Goal: Task Accomplishment & Management: Use online tool/utility

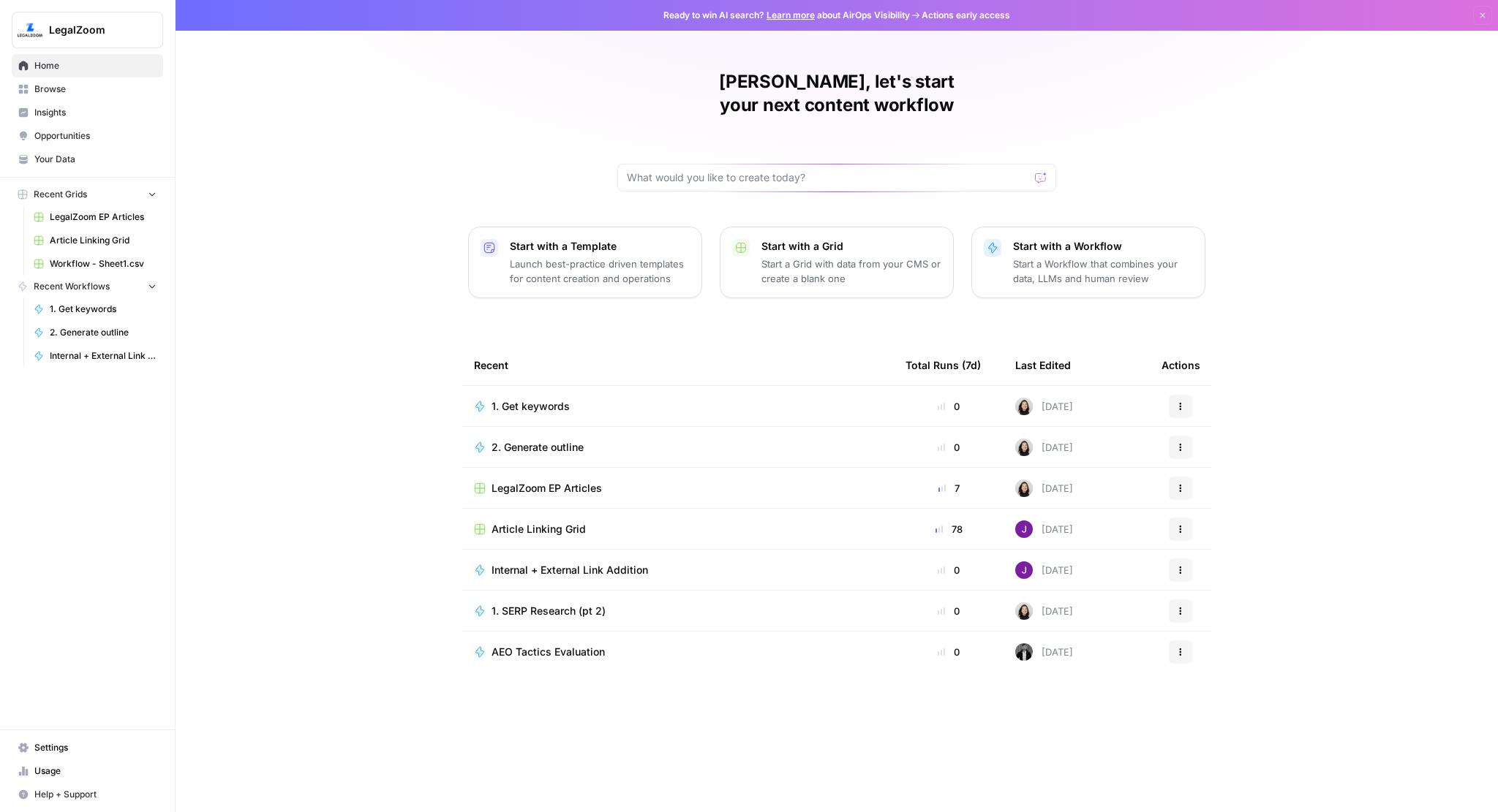
click at [51, 86] on span "Browse" at bounding box center [95, 88] width 122 height 13
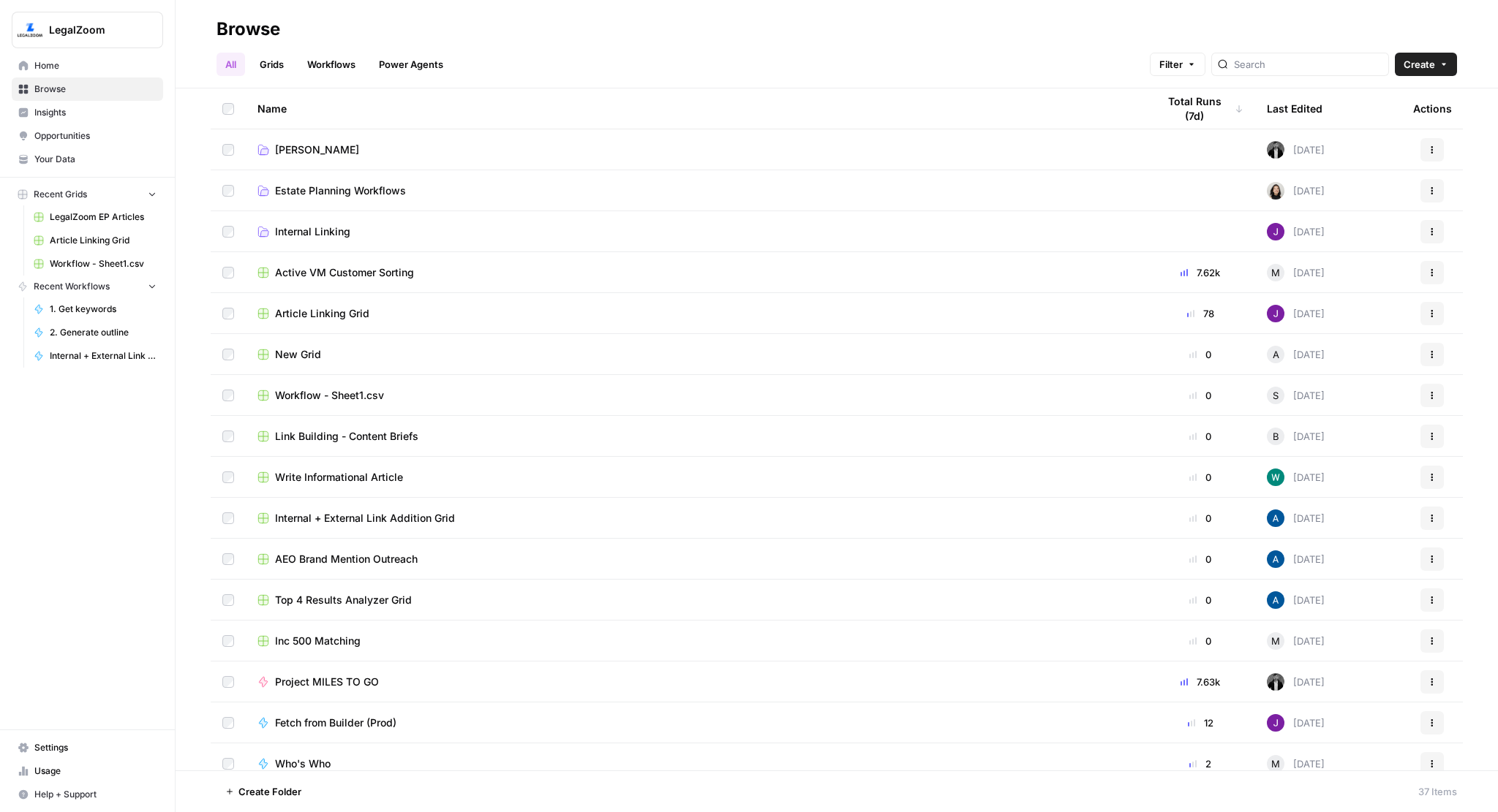
click at [290, 148] on span "[PERSON_NAME]" at bounding box center [317, 149] width 84 height 15
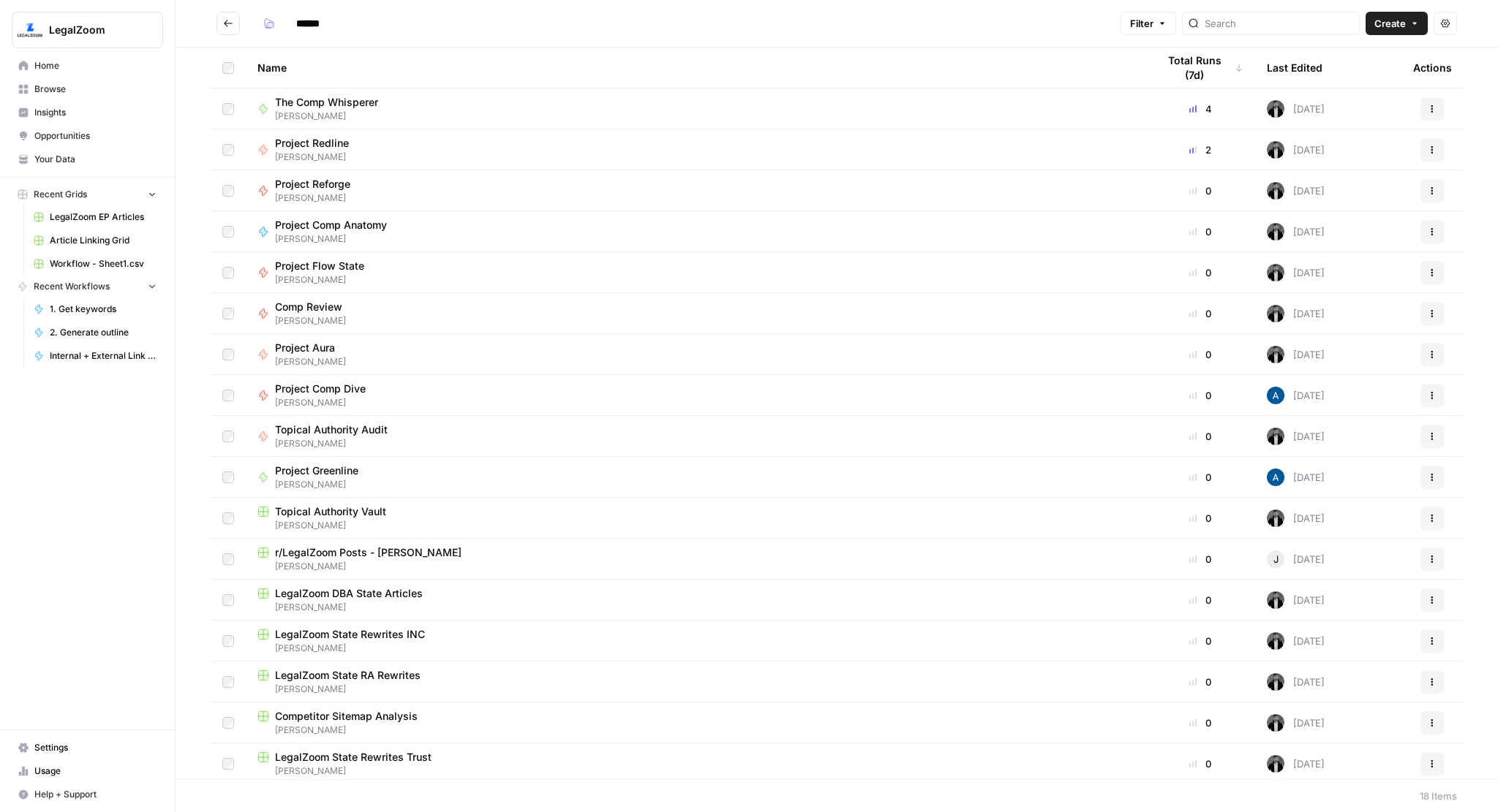
click at [338, 99] on span "The Comp Whisperer" at bounding box center [326, 102] width 103 height 15
click at [338, 99] on div "****** Filter Create Actions Name Total Runs (7d) Last Edited Actions The Comp …" at bounding box center [837, 406] width 1323 height 812
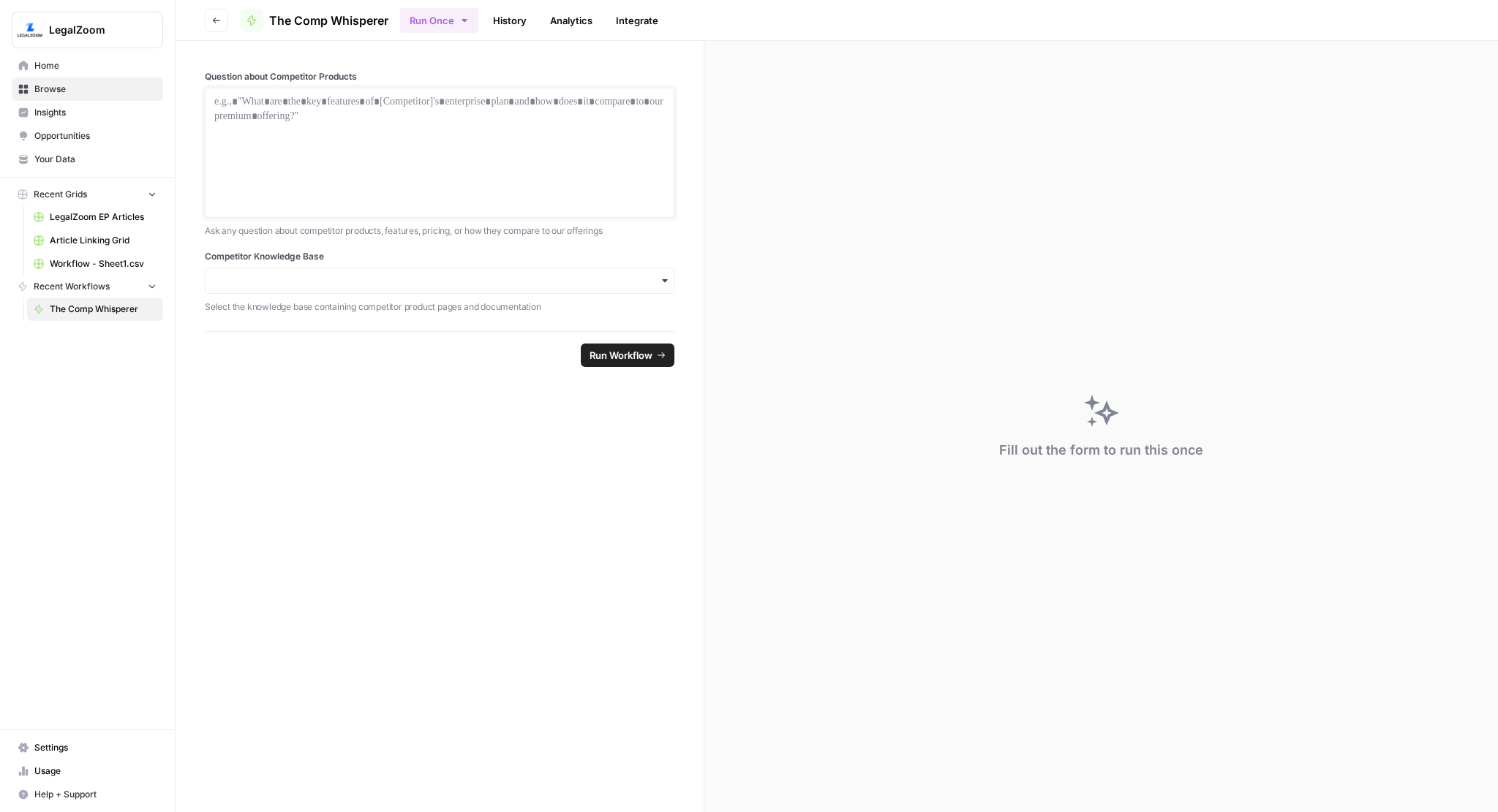
click at [356, 116] on div at bounding box center [439, 153] width 450 height 117
click at [409, 279] on input "Competitor Knowledge Base" at bounding box center [439, 280] width 450 height 15
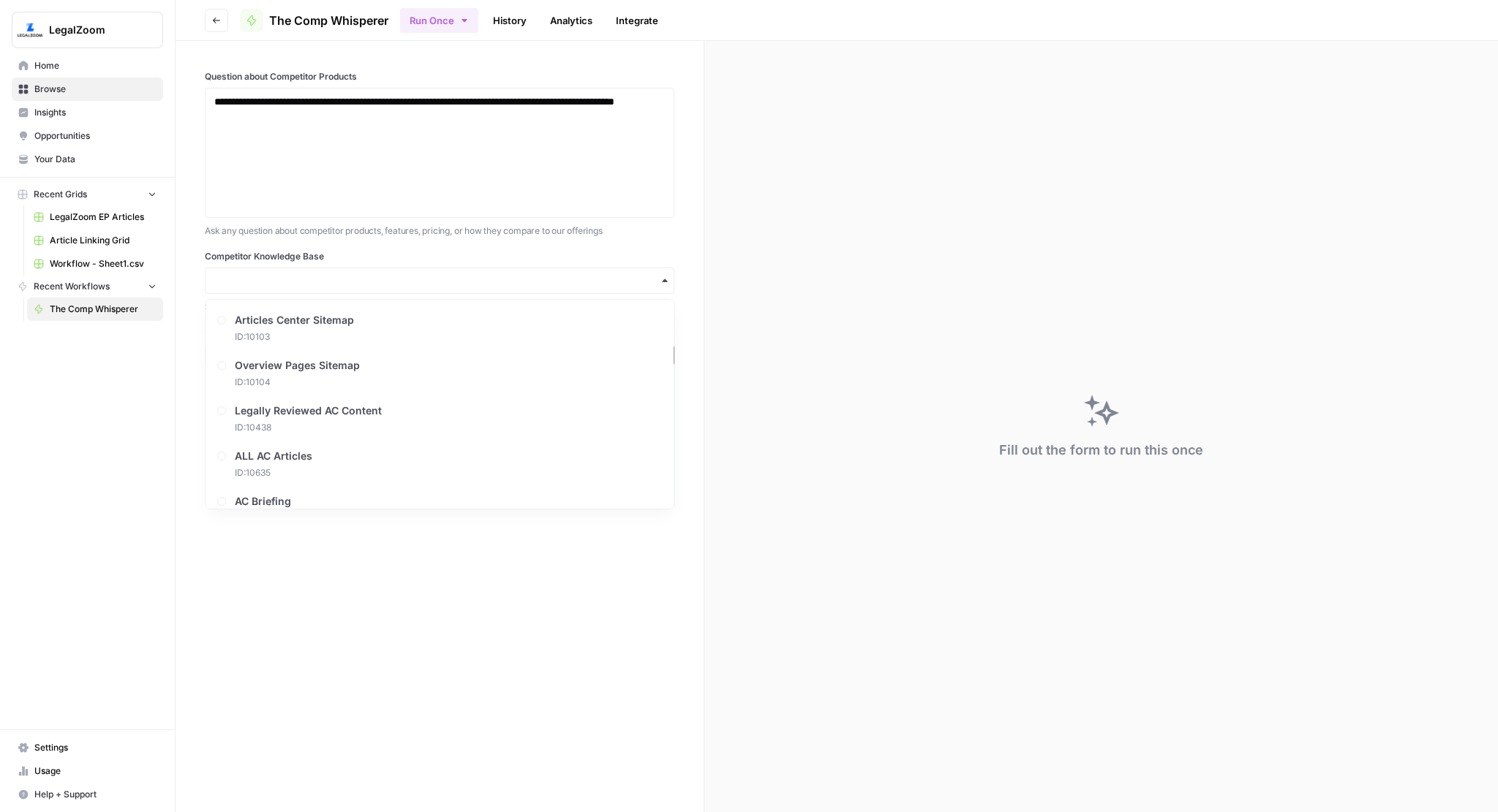
click at [450, 253] on label "Competitor Knowledge Base" at bounding box center [439, 256] width 470 height 13
click at [450, 273] on input "Competitor Knowledge Base" at bounding box center [439, 280] width 450 height 15
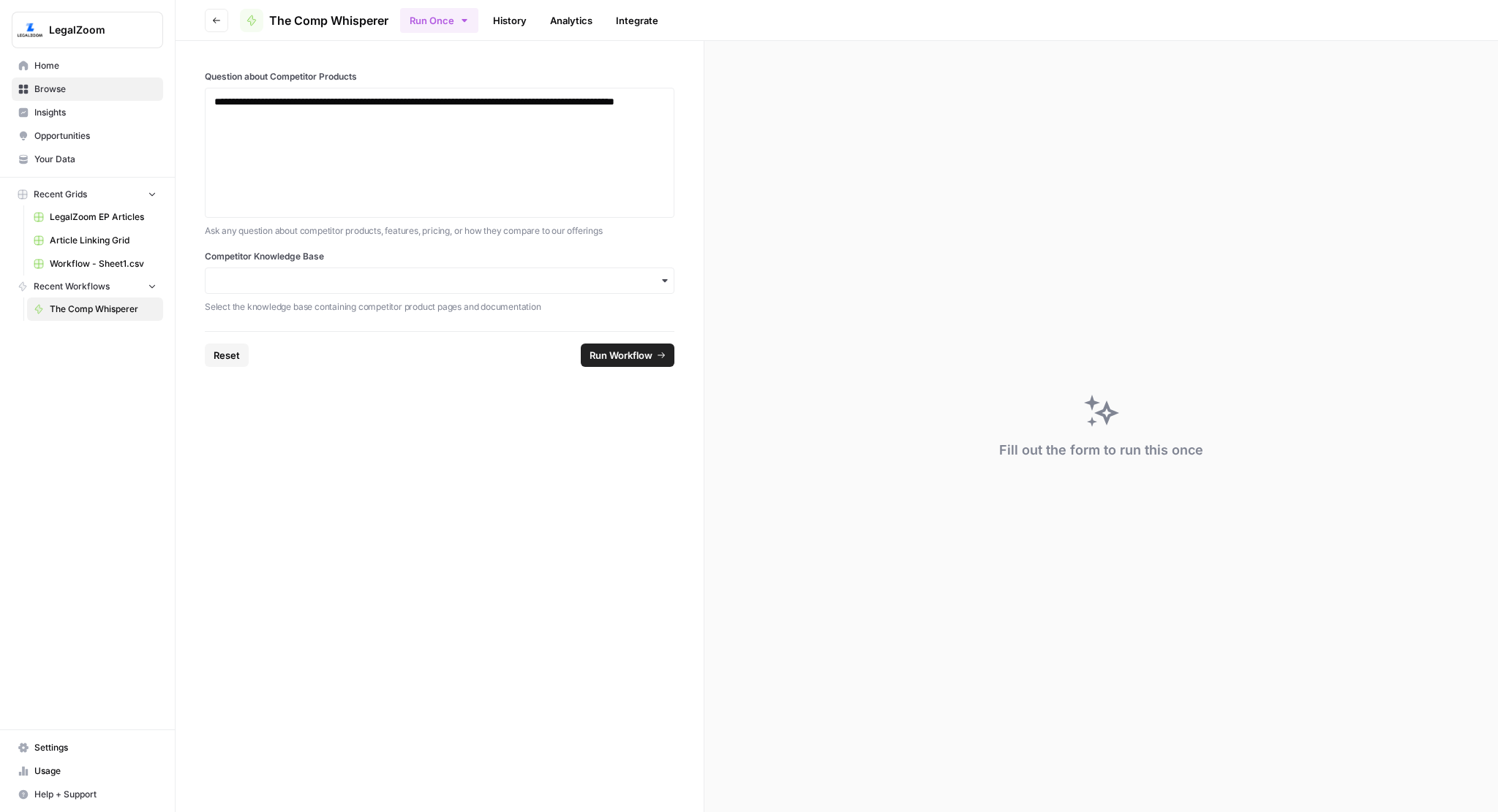
click at [664, 275] on icon "button" at bounding box center [664, 280] width 11 height 11
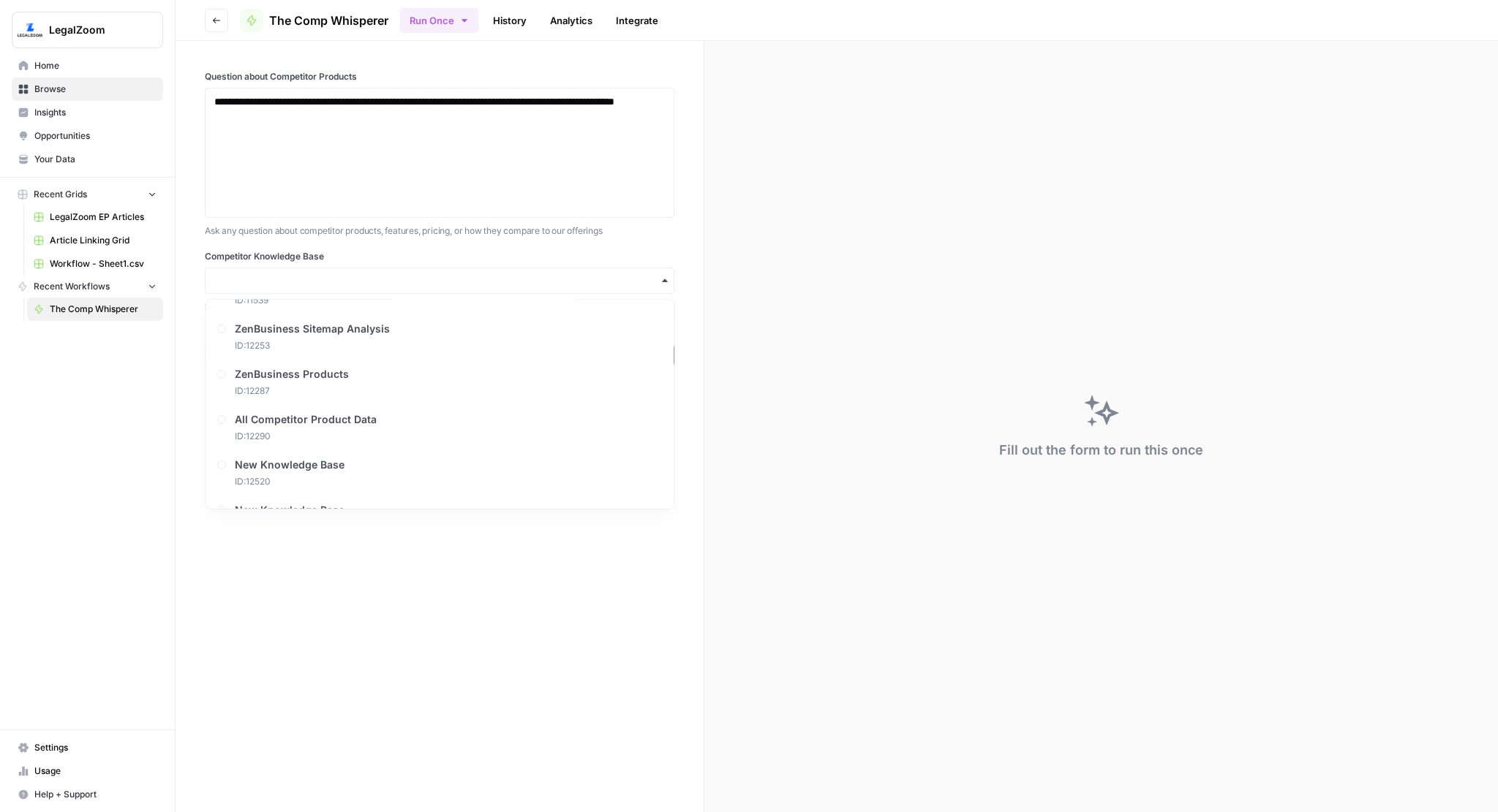
scroll to position [298, 0]
click at [687, 252] on div "**********" at bounding box center [439, 186] width 528 height 291
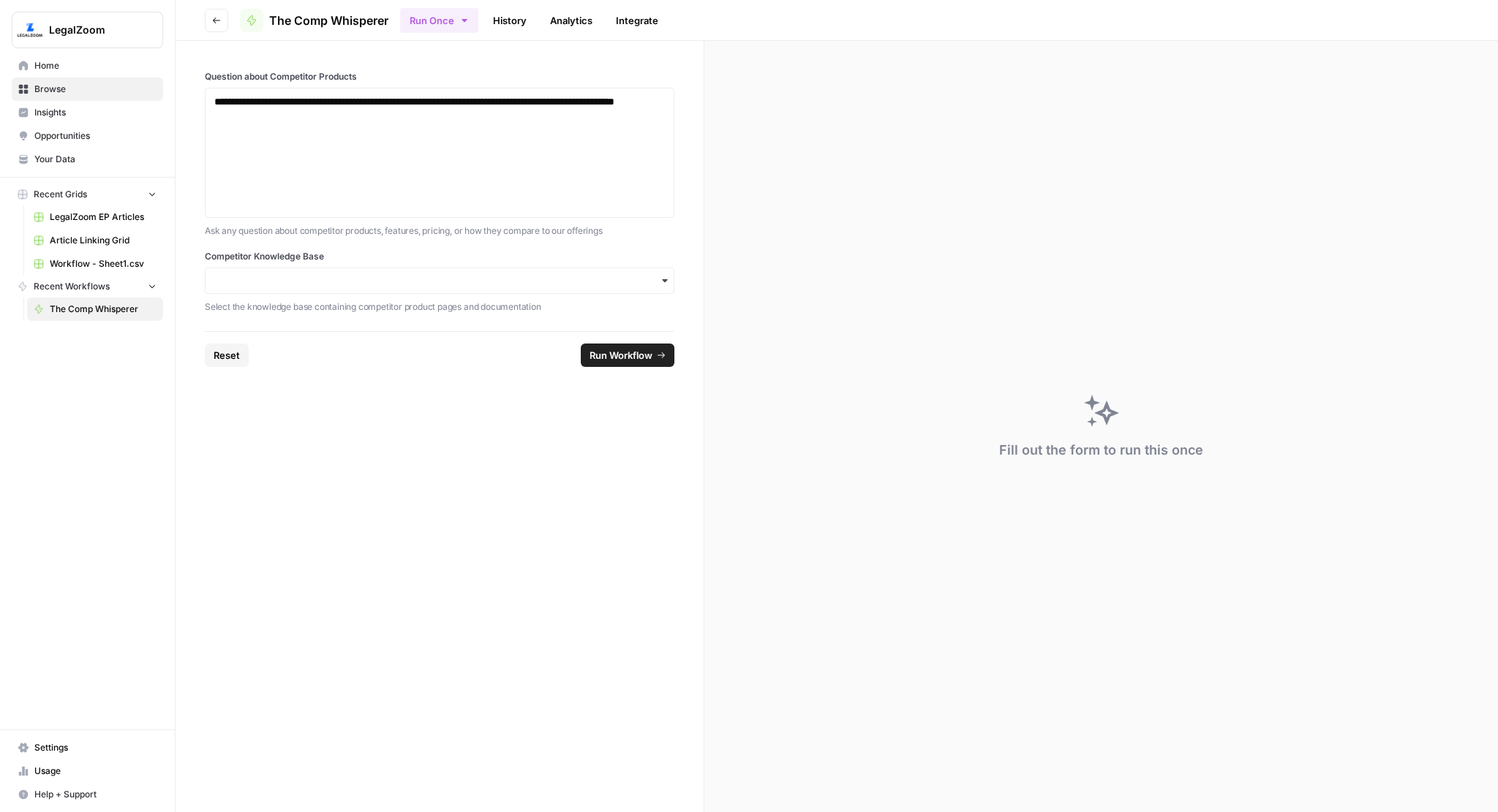
click at [658, 356] on icon "submit" at bounding box center [661, 356] width 9 height 9
click at [660, 275] on icon "button" at bounding box center [664, 280] width 11 height 11
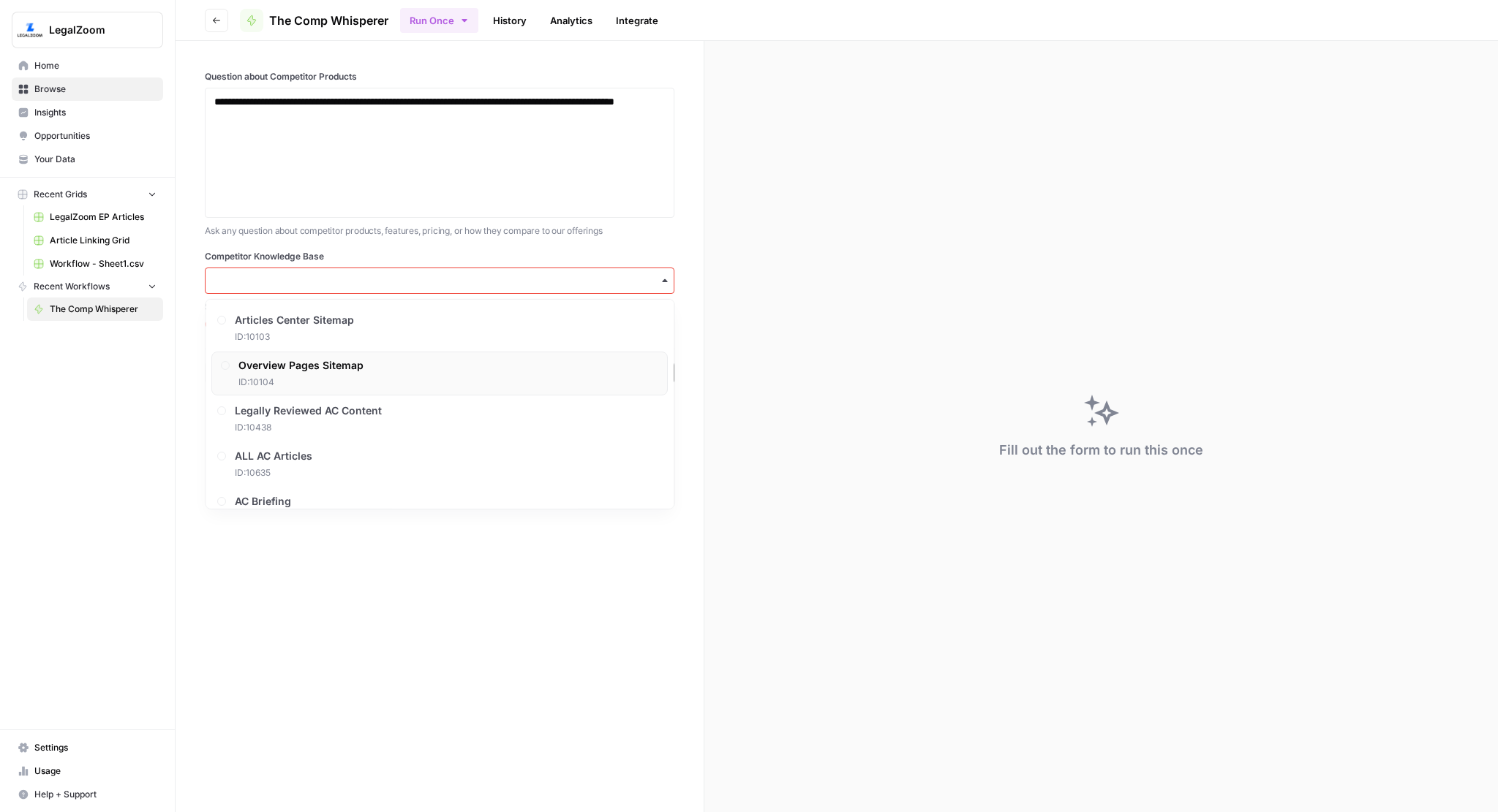
click at [485, 360] on div "Overview Pages Sitemap ID: 10104" at bounding box center [440, 373] width 457 height 44
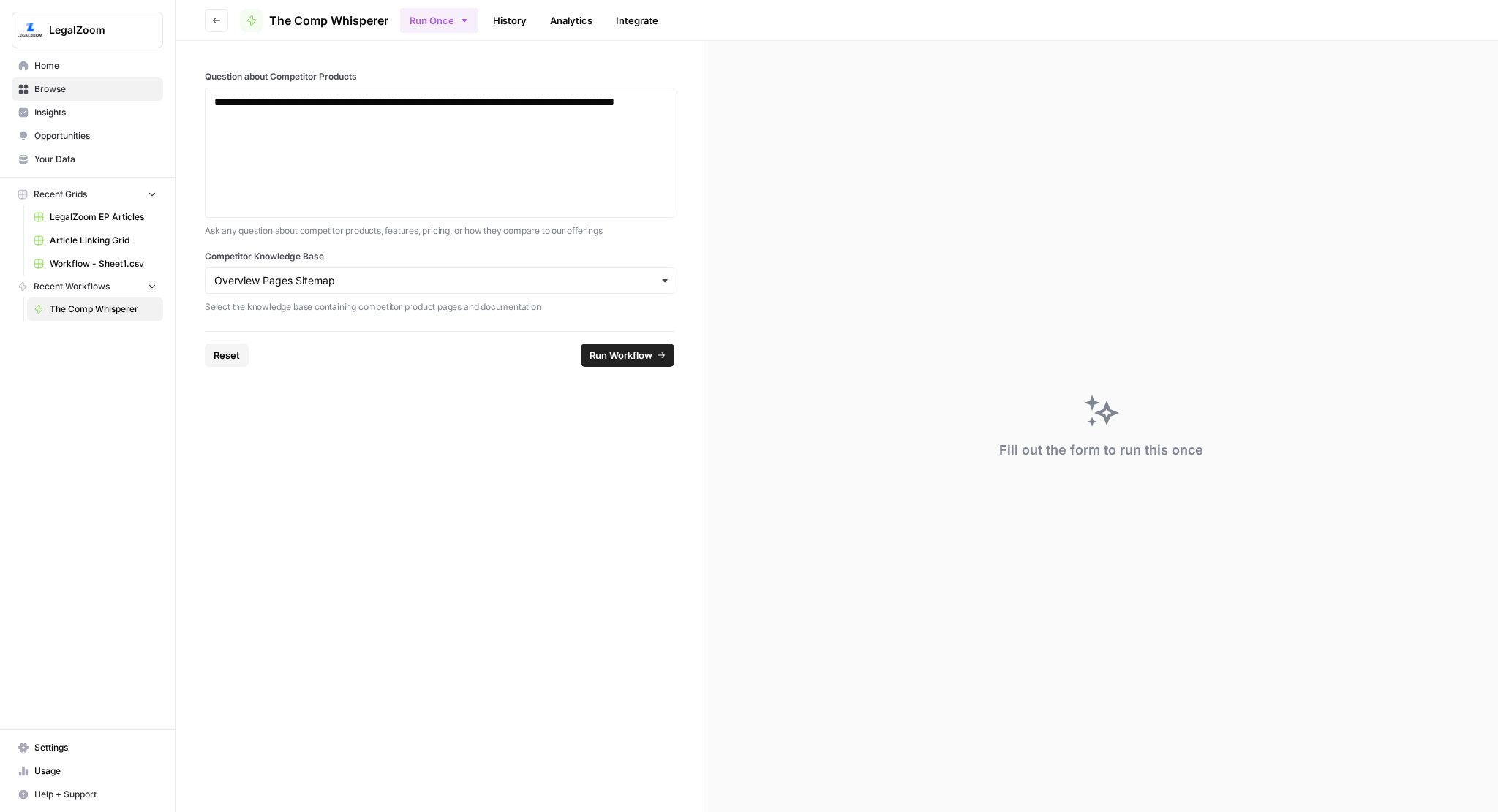
click at [631, 346] on button "Run Workflow" at bounding box center [627, 355] width 94 height 23
